Goal: Task Accomplishment & Management: Manage account settings

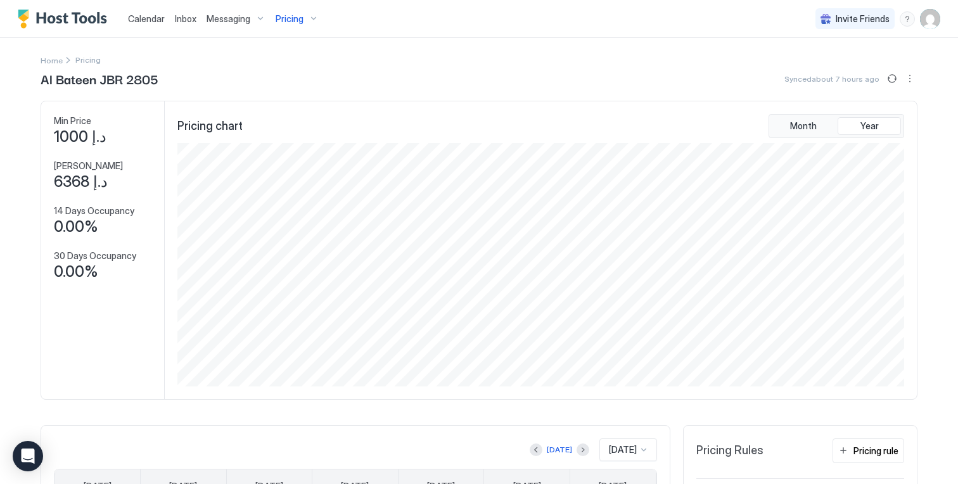
scroll to position [243, 729]
click at [299, 26] on div "Pricing" at bounding box center [296, 19] width 53 height 22
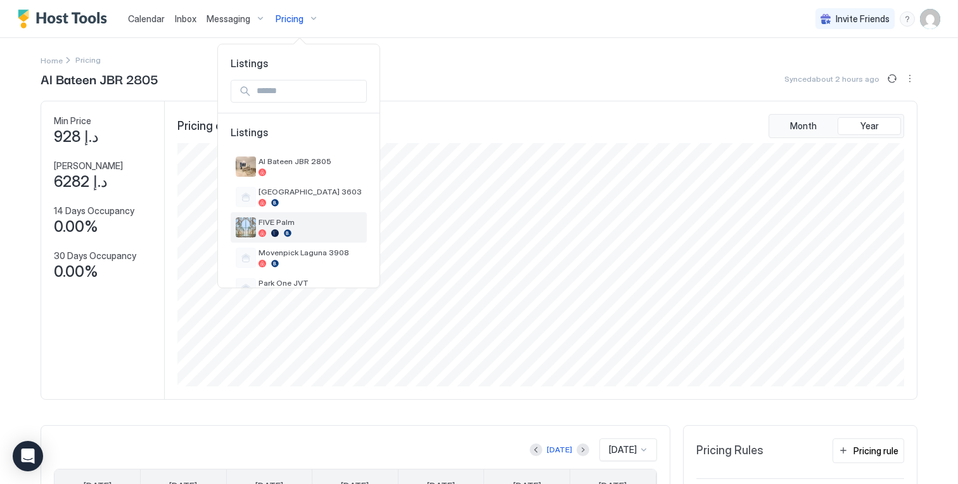
click at [272, 218] on span "FIVE Palm" at bounding box center [309, 222] width 103 height 10
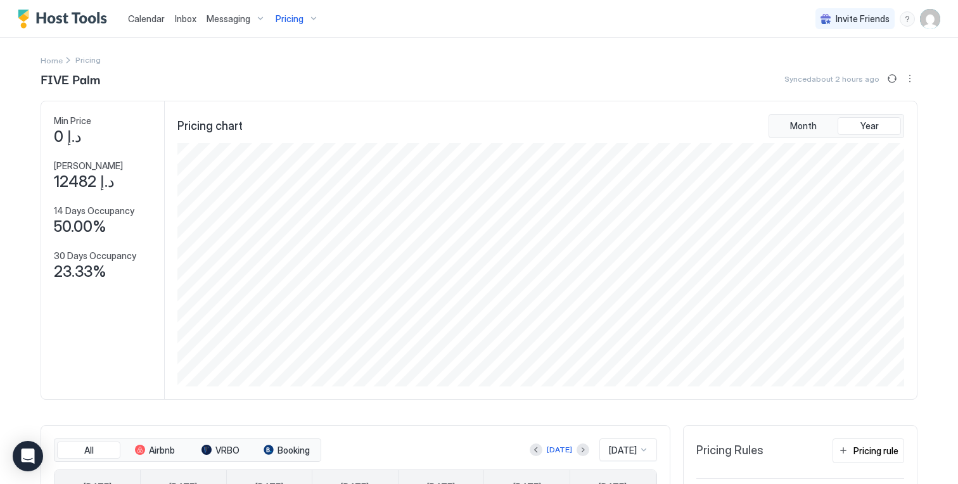
click at [302, 22] on div "Pricing" at bounding box center [296, 19] width 53 height 22
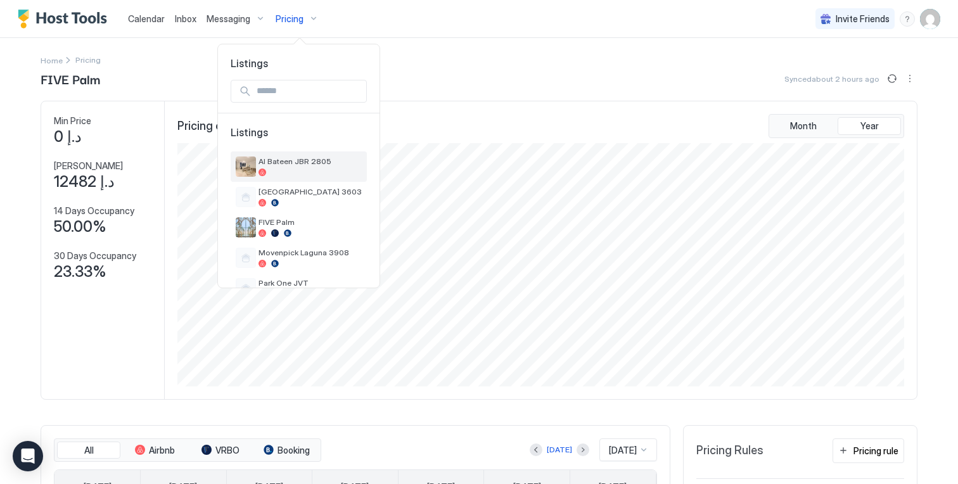
click at [303, 160] on span "Al Bateen JBR 2805" at bounding box center [309, 161] width 103 height 10
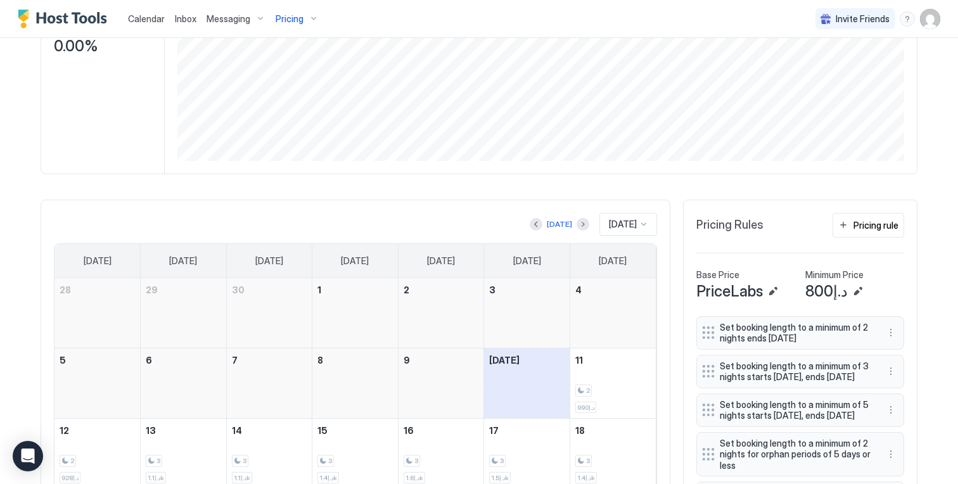
scroll to position [430, 0]
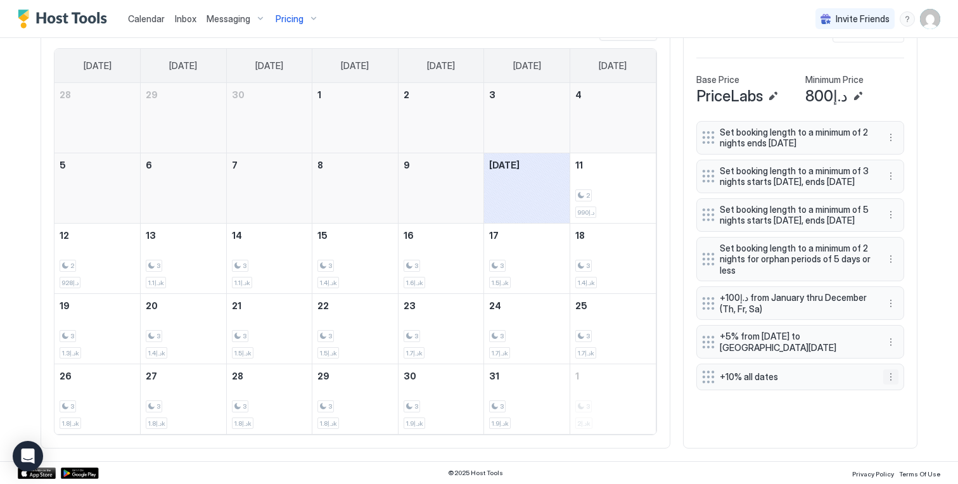
click at [883, 384] on button "More options" at bounding box center [890, 376] width 15 height 15
click at [889, 413] on div "Edit" at bounding box center [898, 417] width 28 height 10
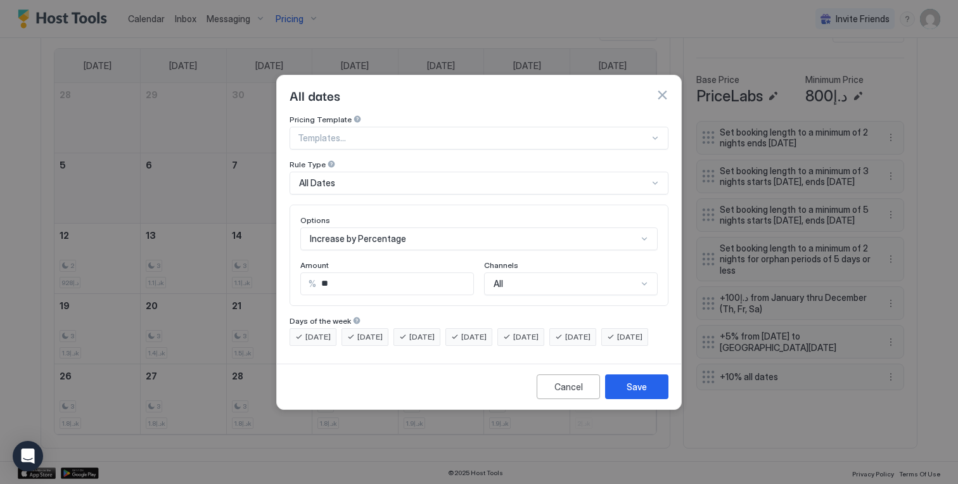
click at [449, 279] on input "**" at bounding box center [394, 284] width 157 height 22
type input "**"
click at [640, 393] on div "Save" at bounding box center [636, 386] width 20 height 13
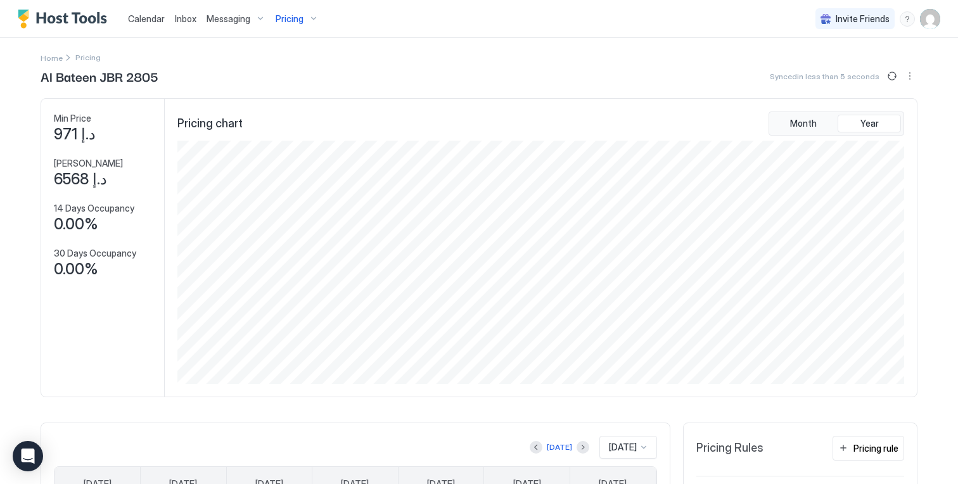
scroll to position [0, 0]
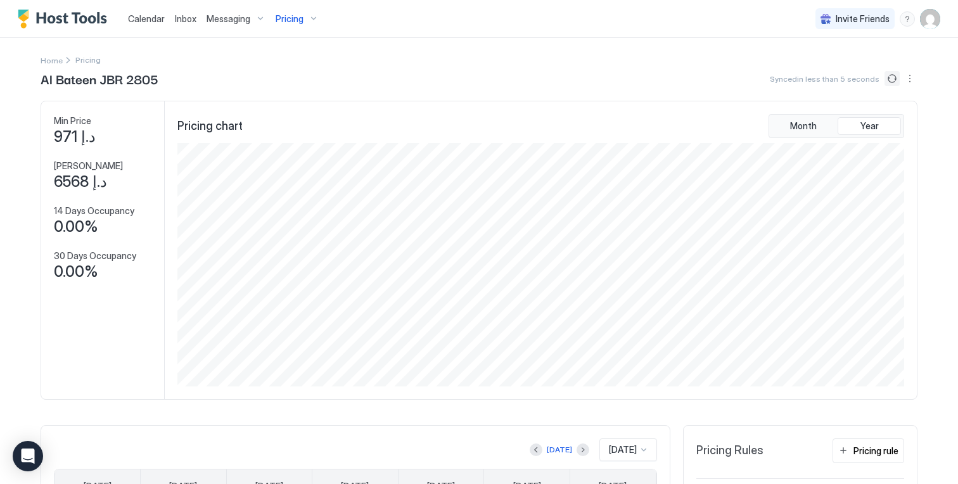
click at [887, 77] on button "Sync prices" at bounding box center [891, 78] width 15 height 15
click at [884, 85] on button "Sync prices" at bounding box center [891, 78] width 15 height 15
click at [885, 80] on button "Sync prices" at bounding box center [891, 79] width 18 height 18
